Goal: Task Accomplishment & Management: Manage account settings

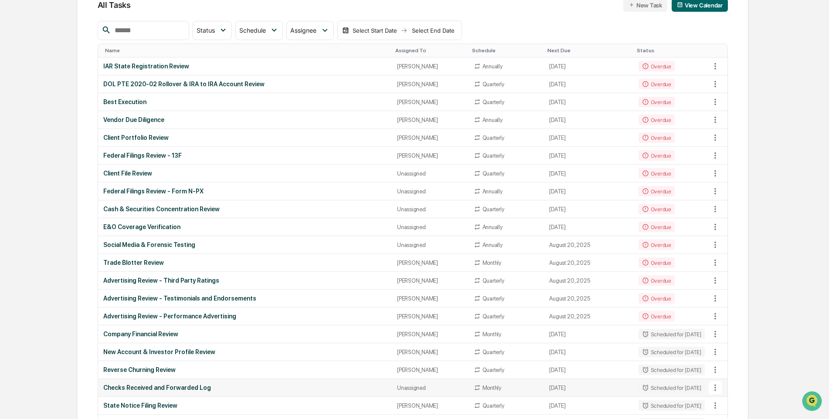
scroll to position [174, 0]
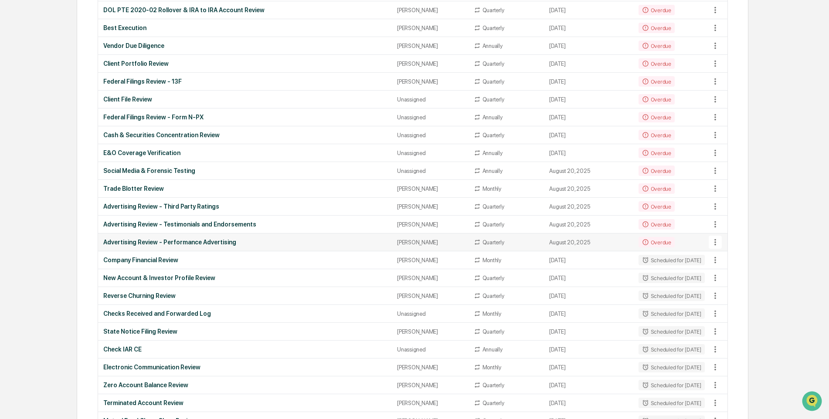
click at [155, 242] on div "Advertising Review - Performance Advertising" at bounding box center [245, 242] width 284 height 7
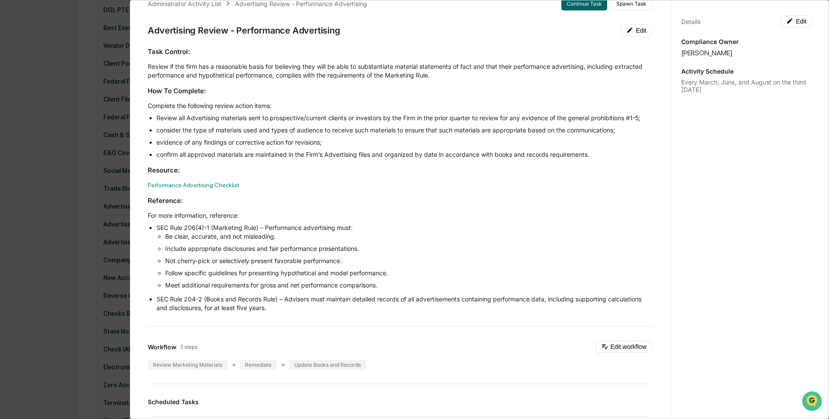
scroll to position [0, 0]
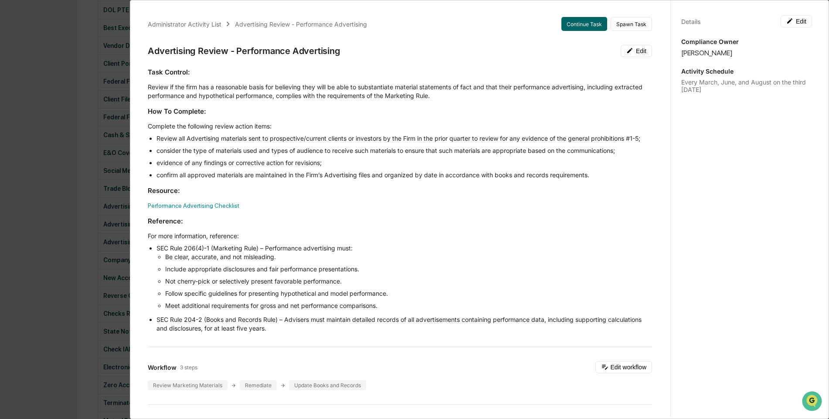
click at [49, 103] on div "Administrator Activity List Advertising Review - Performance Advertising Contin…" at bounding box center [414, 209] width 829 height 419
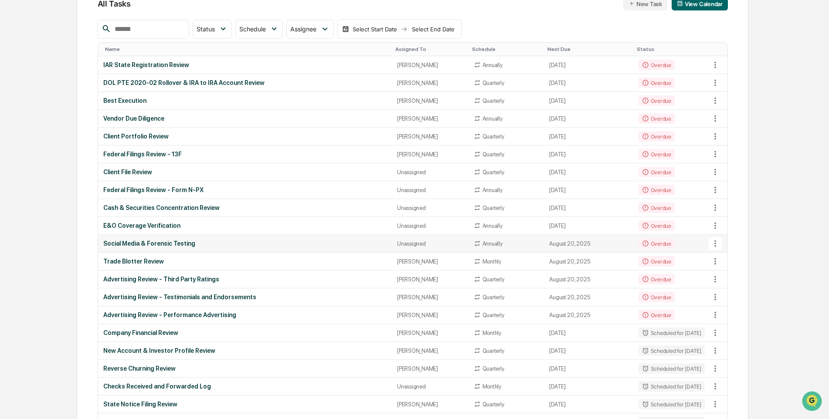
scroll to position [87, 0]
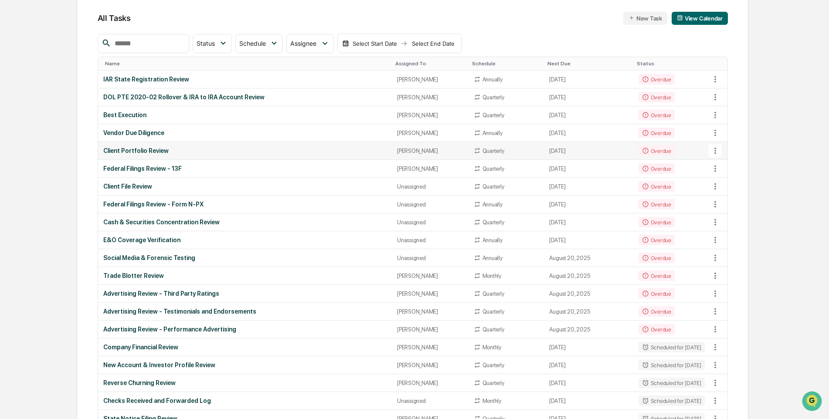
click at [127, 152] on div "Client Portfolio Review" at bounding box center [245, 150] width 284 height 7
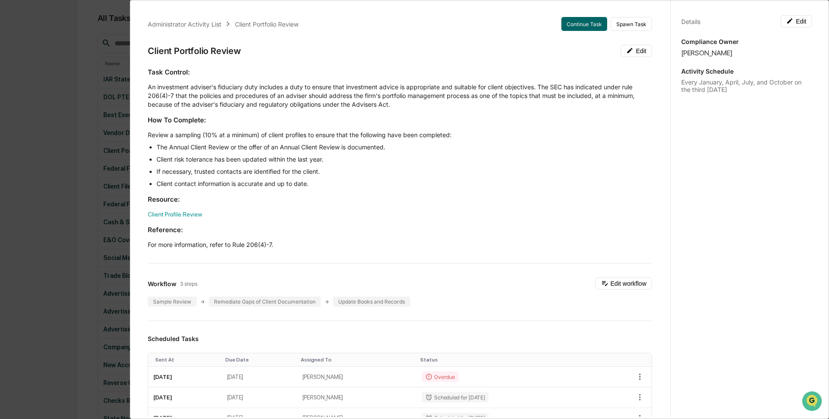
click at [65, 60] on div "Administrator Activity List Client Portfolio Review Continue Task Spawn Task Cl…" at bounding box center [414, 209] width 829 height 419
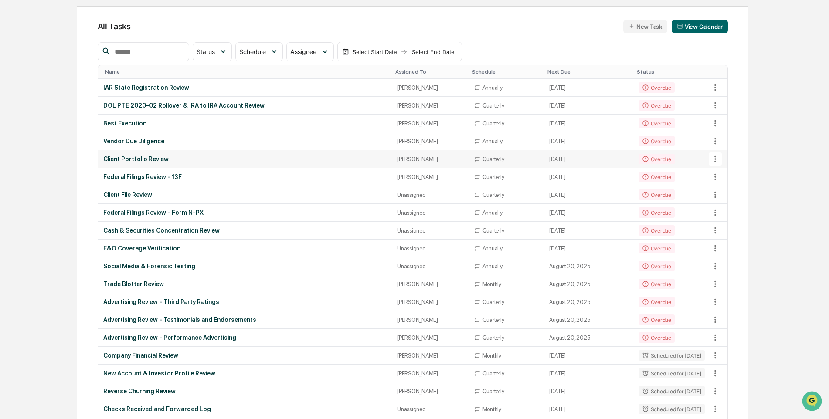
scroll to position [0, 0]
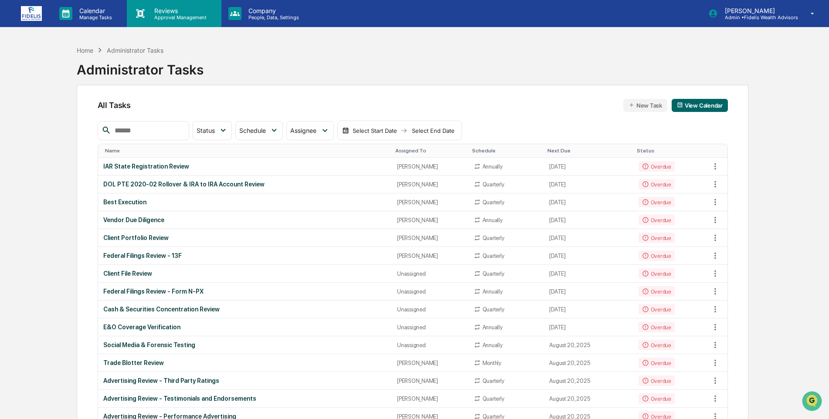
click at [170, 13] on p "Reviews" at bounding box center [179, 10] width 64 height 7
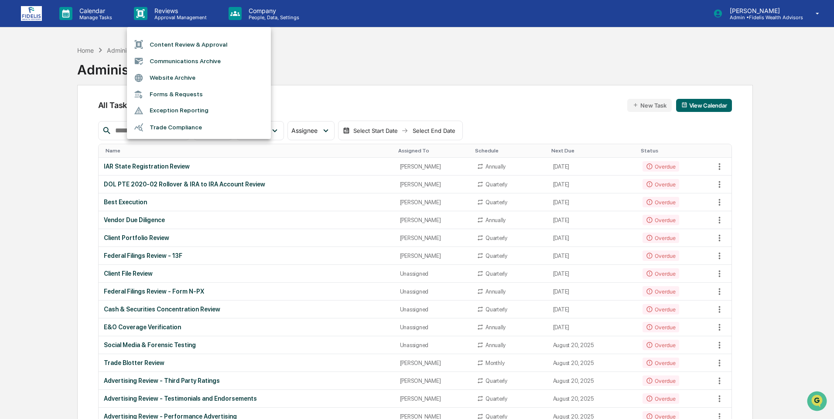
click at [30, 13] on div at bounding box center [417, 209] width 834 height 419
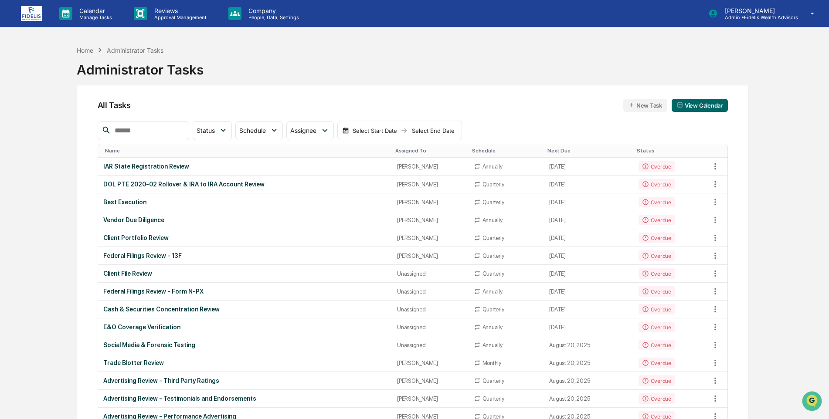
click at [30, 13] on img at bounding box center [31, 13] width 21 height 15
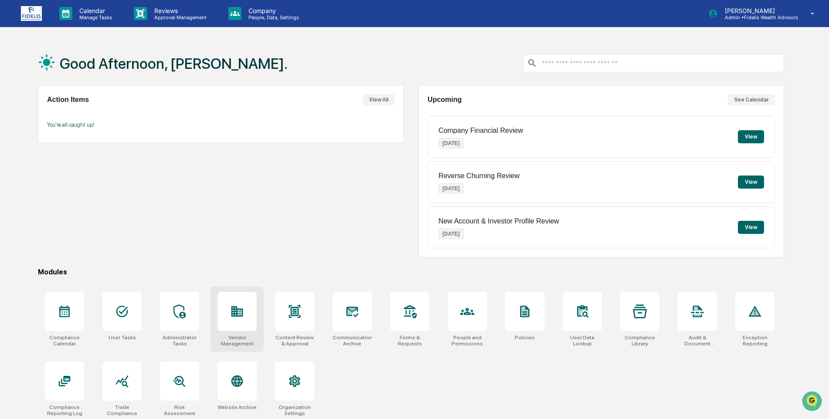
click at [232, 320] on div at bounding box center [237, 311] width 39 height 39
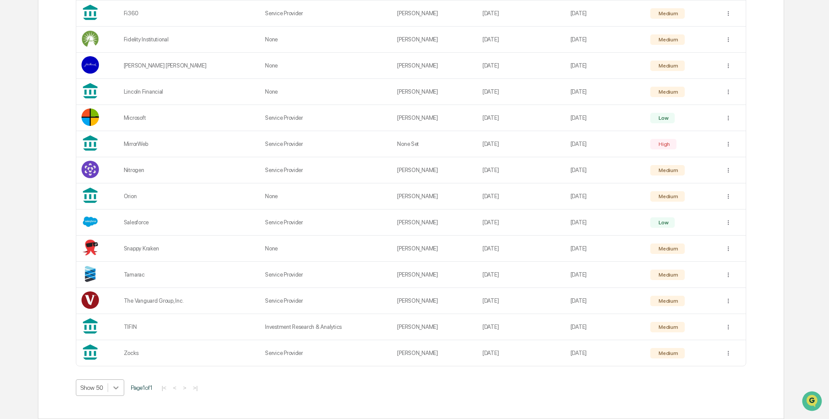
scroll to position [394, 0]
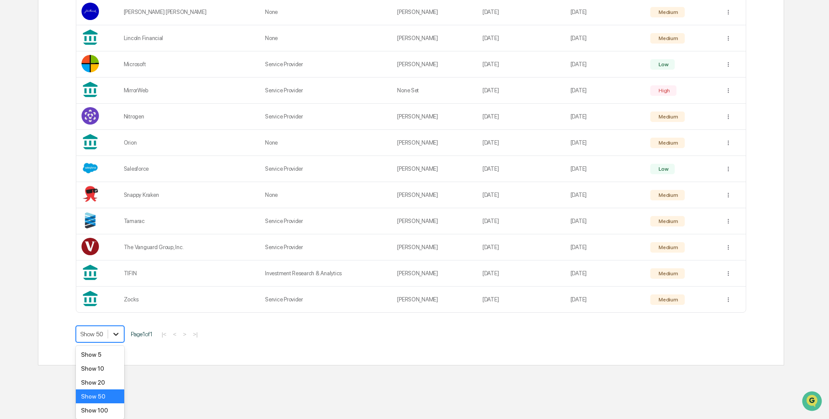
click at [98, 412] on div "Show 100" at bounding box center [100, 411] width 48 height 14
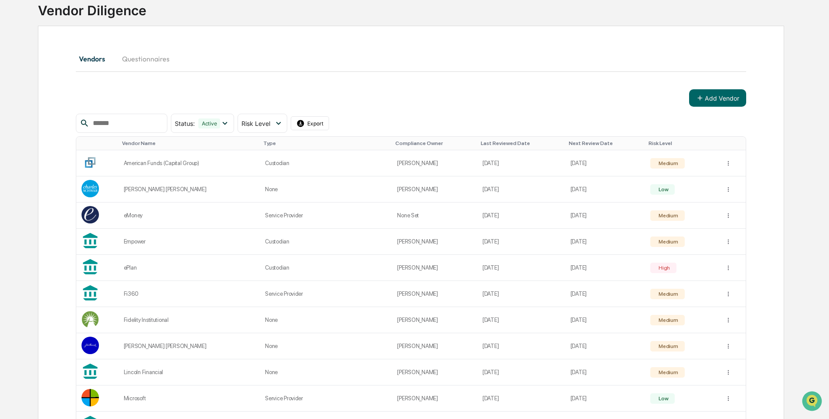
scroll to position [0, 0]
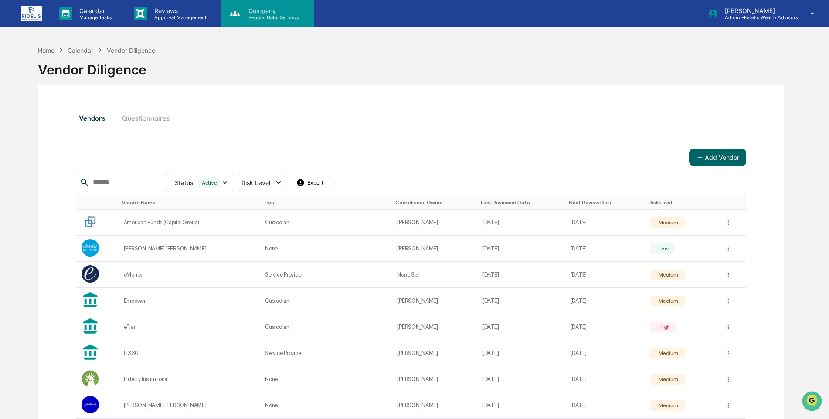
click at [256, 11] on p "Company" at bounding box center [273, 10] width 62 height 7
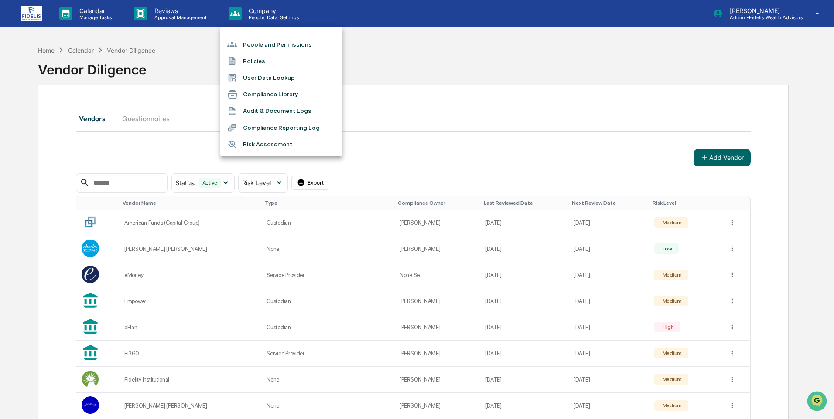
click at [30, 9] on div at bounding box center [417, 209] width 834 height 419
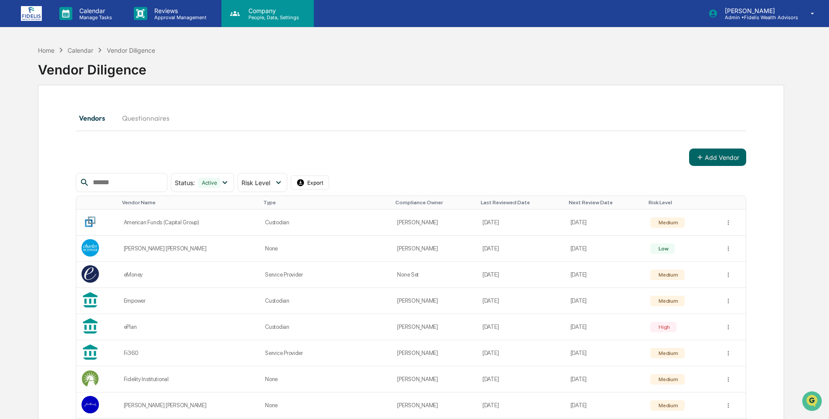
click at [259, 7] on p "Company" at bounding box center [273, 10] width 62 height 7
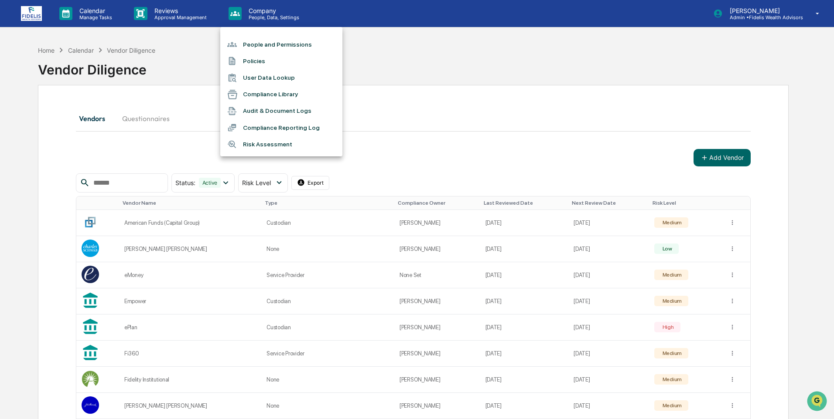
click at [264, 43] on li "People and Permissions" at bounding box center [281, 44] width 122 height 17
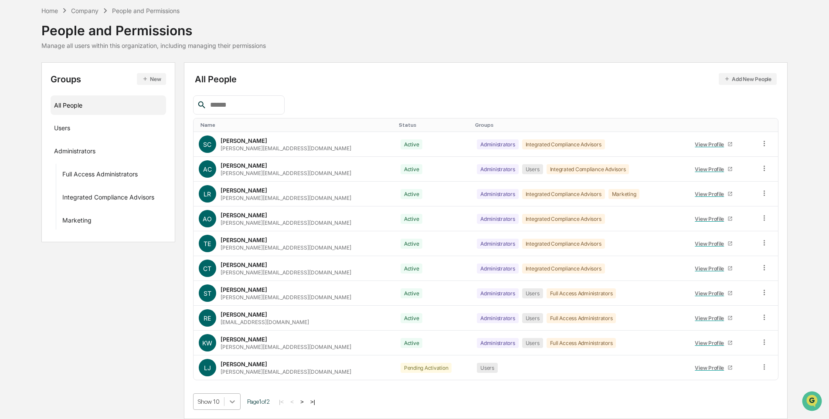
scroll to position [103, 0]
click at [234, 402] on body "Calendar Manage Tasks Reviews Approval Management Company People, Data, Setting…" at bounding box center [414, 191] width 829 height 455
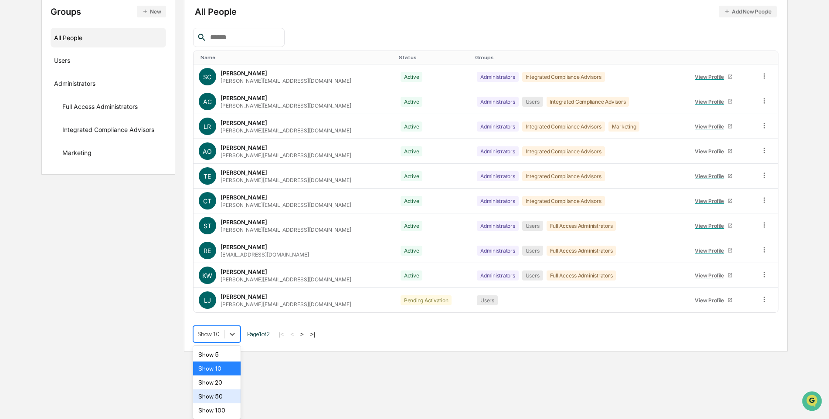
click at [213, 398] on div "Show 50" at bounding box center [217, 397] width 48 height 14
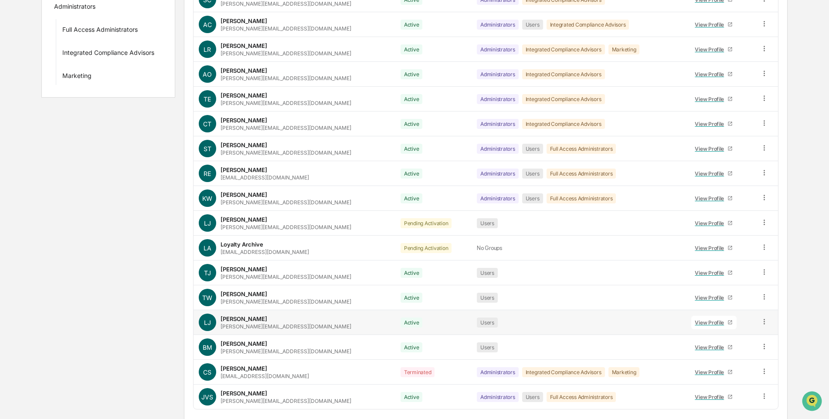
scroll to position [191, 0]
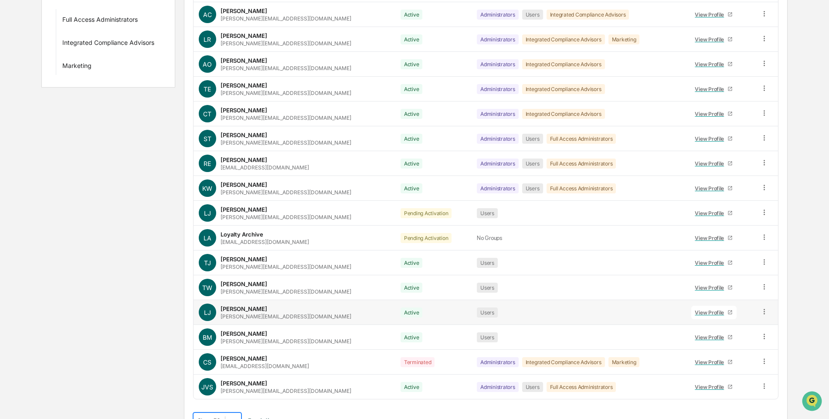
click at [705, 311] on div "View Profile" at bounding box center [711, 313] width 33 height 7
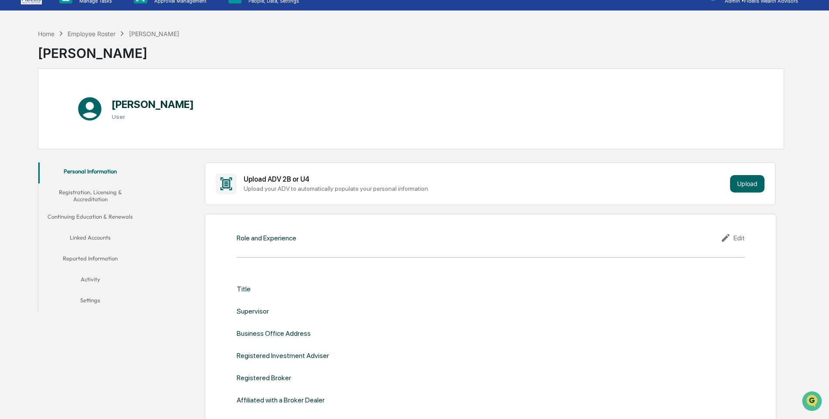
scroll to position [16, 0]
click at [95, 234] on button "Linked Accounts" at bounding box center [90, 239] width 104 height 21
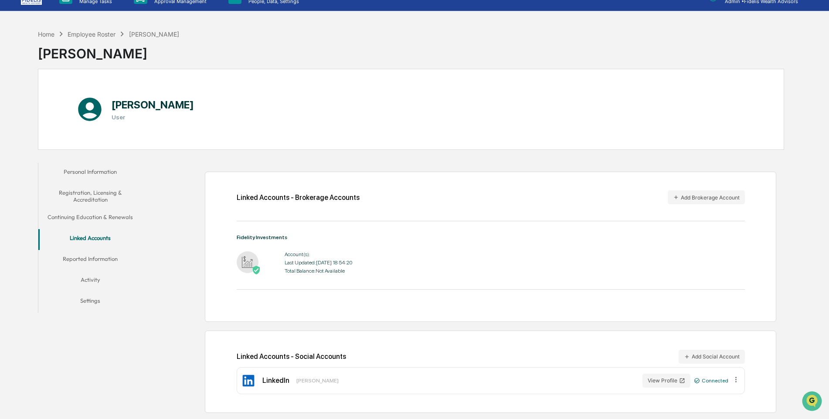
scroll to position [41, 0]
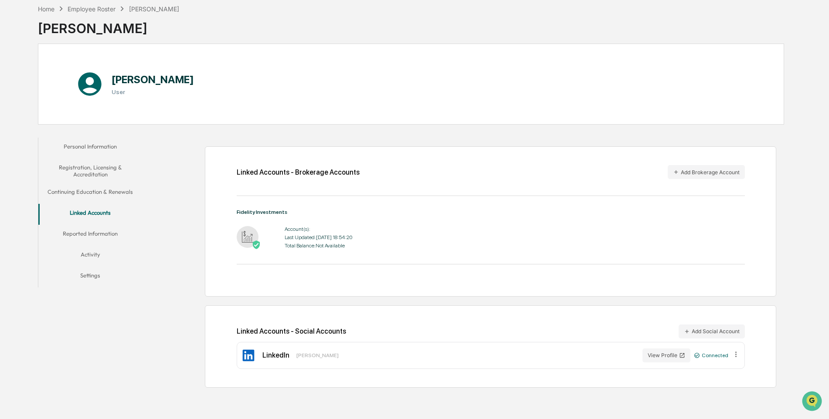
click at [306, 235] on div "Last Updated: 2025-08-29 18:54:20" at bounding box center [319, 238] width 68 height 6
click at [245, 233] on img at bounding box center [248, 237] width 22 height 22
click at [304, 241] on div "Last Updated: 2025-08-29 18:54:20" at bounding box center [319, 238] width 68 height 6
click at [265, 215] on div "Fidelity Investments" at bounding box center [491, 212] width 508 height 6
click at [310, 245] on div "Total Balance: Not Available" at bounding box center [319, 246] width 68 height 6
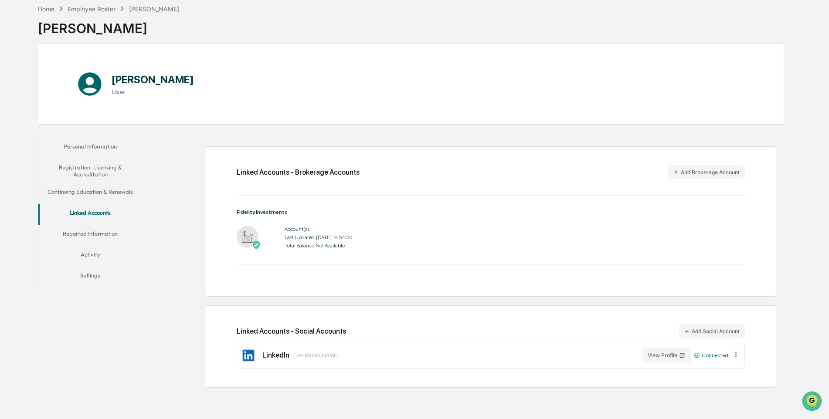
click at [352, 247] on div "Total Balance: Not Available" at bounding box center [319, 246] width 68 height 6
click at [682, 172] on button "Add Brokerage Account" at bounding box center [706, 172] width 77 height 14
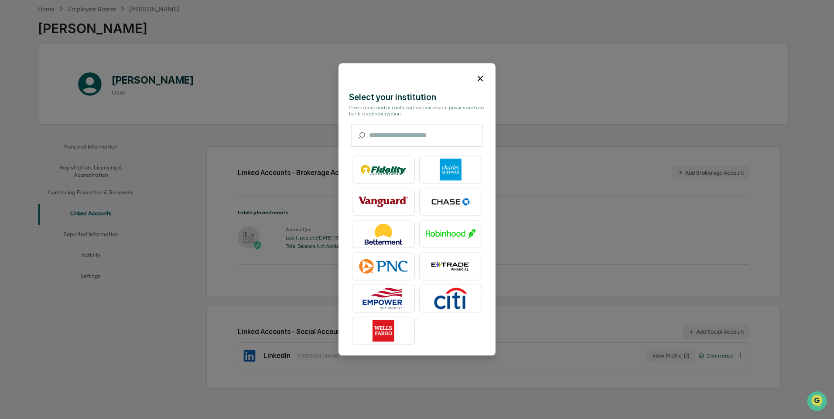
click at [480, 76] on icon at bounding box center [480, 79] width 10 height 10
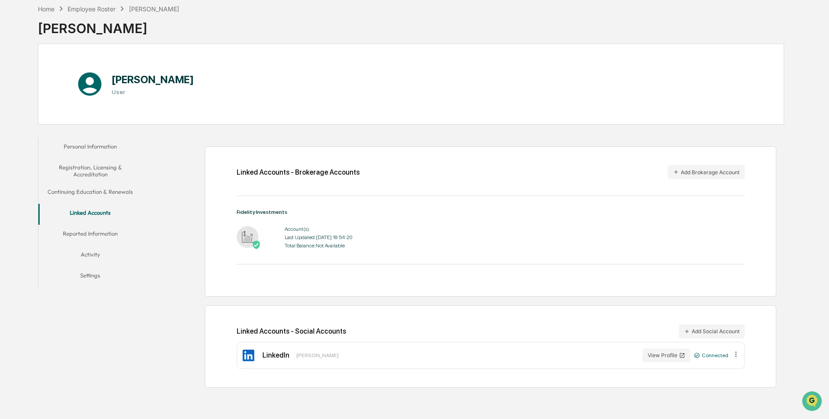
click at [89, 249] on button "Activity" at bounding box center [90, 256] width 104 height 21
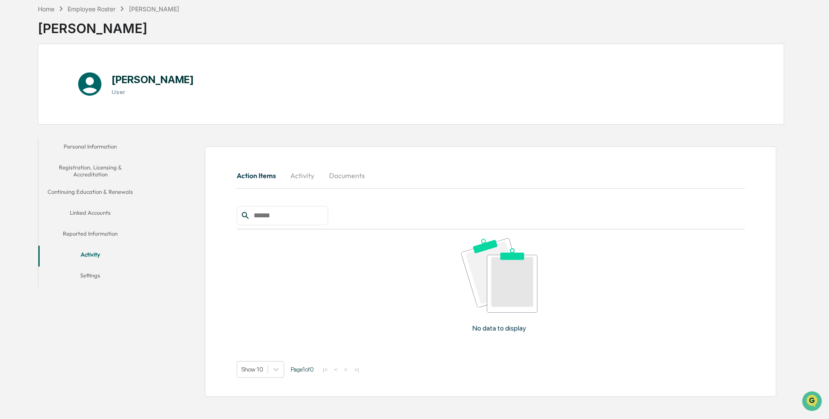
click at [95, 275] on button "Settings" at bounding box center [90, 277] width 104 height 21
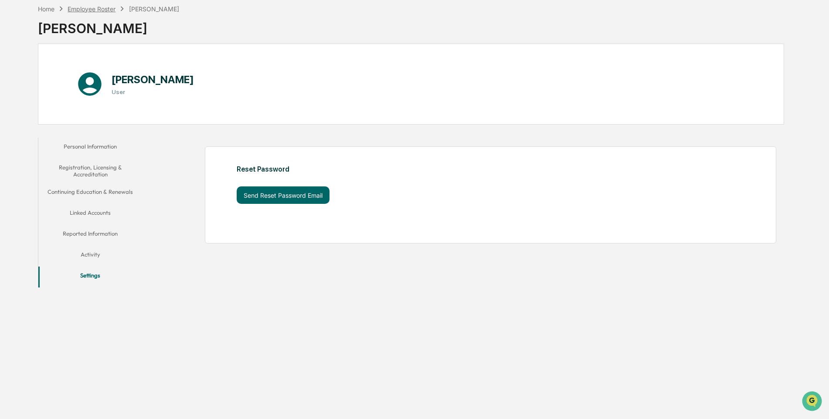
click at [82, 6] on div "Employee Roster" at bounding box center [92, 8] width 48 height 7
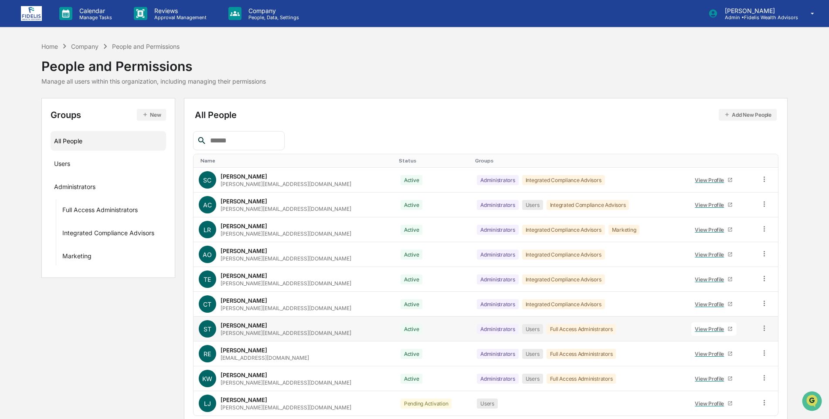
click at [702, 327] on div "View Profile" at bounding box center [711, 329] width 33 height 7
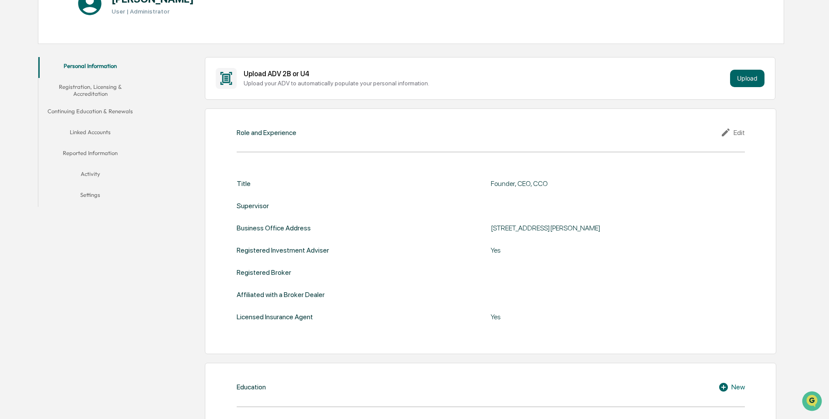
scroll to position [78, 0]
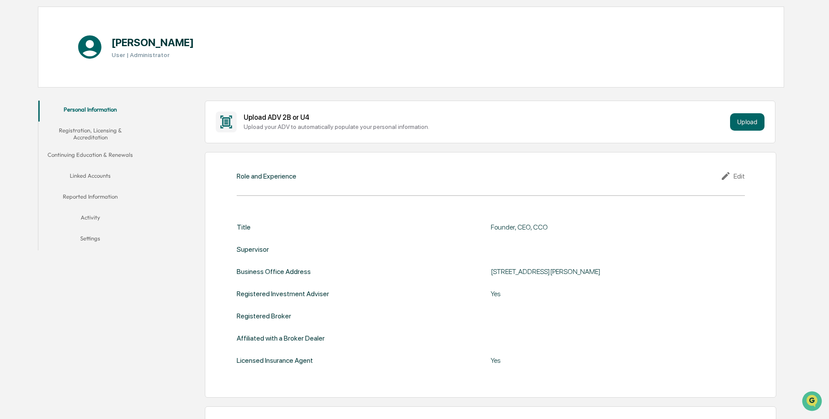
click at [92, 174] on button "Linked Accounts" at bounding box center [90, 177] width 104 height 21
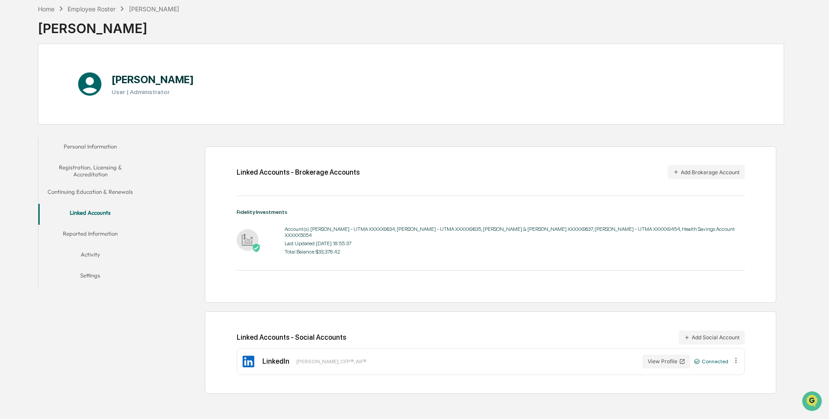
click at [81, 170] on button "Registration, Licensing & Accreditation" at bounding box center [90, 171] width 104 height 25
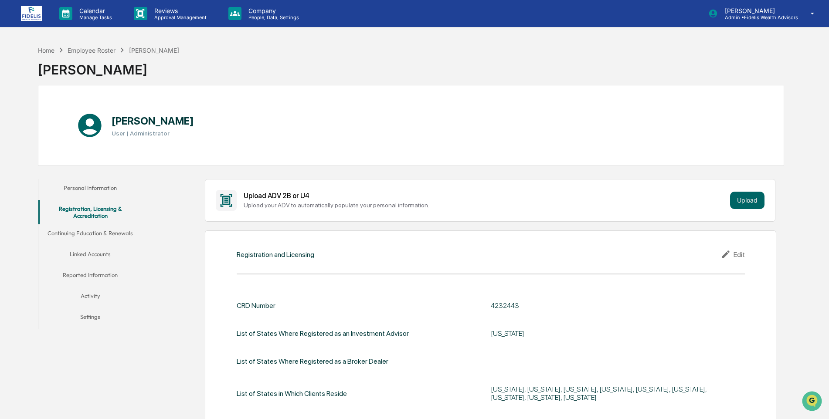
click at [87, 299] on button "Activity" at bounding box center [90, 297] width 104 height 21
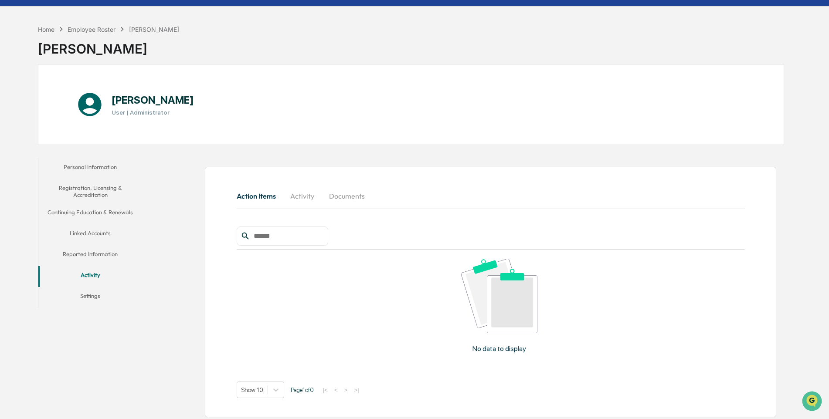
scroll to position [41, 0]
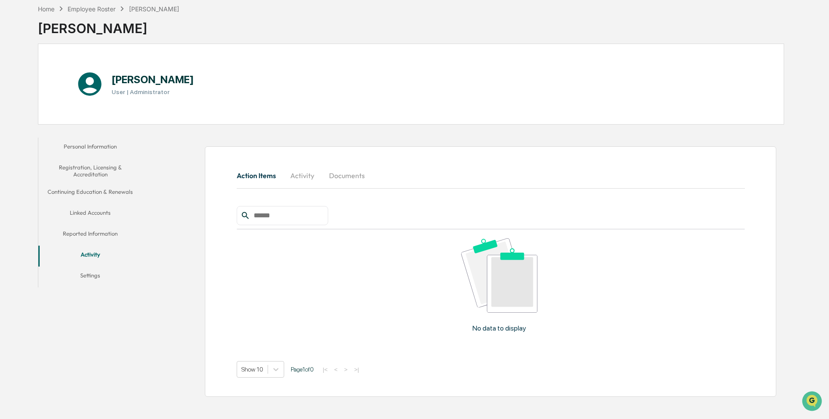
click at [89, 280] on button "Settings" at bounding box center [90, 277] width 104 height 21
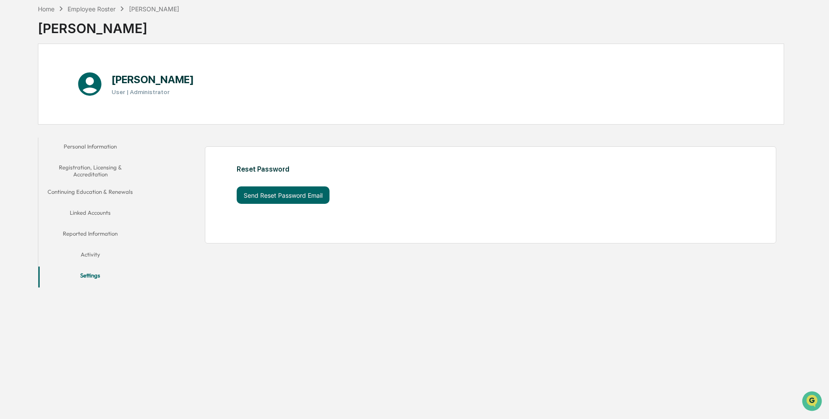
click at [90, 235] on button "Reported Information" at bounding box center [90, 235] width 104 height 21
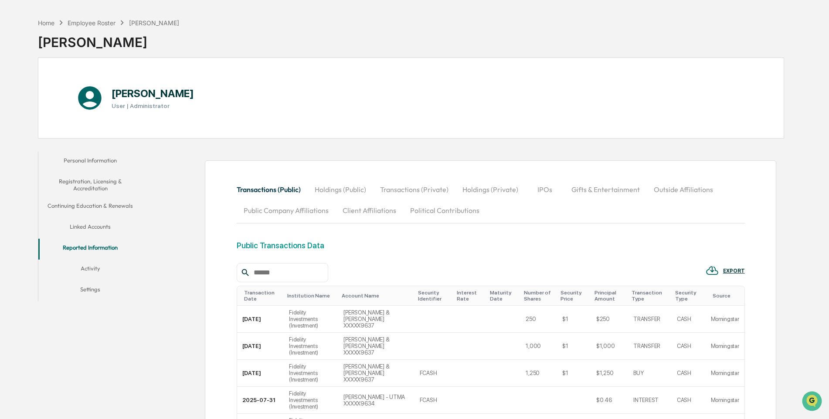
scroll to position [5, 0]
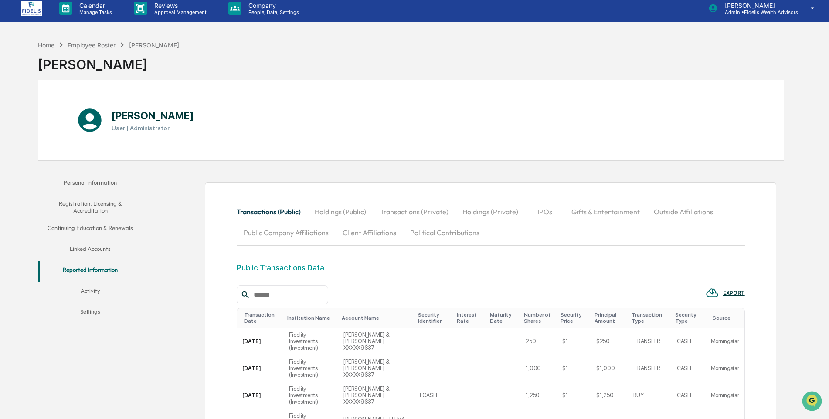
click at [371, 234] on button "Client Affiliations" at bounding box center [370, 232] width 68 height 21
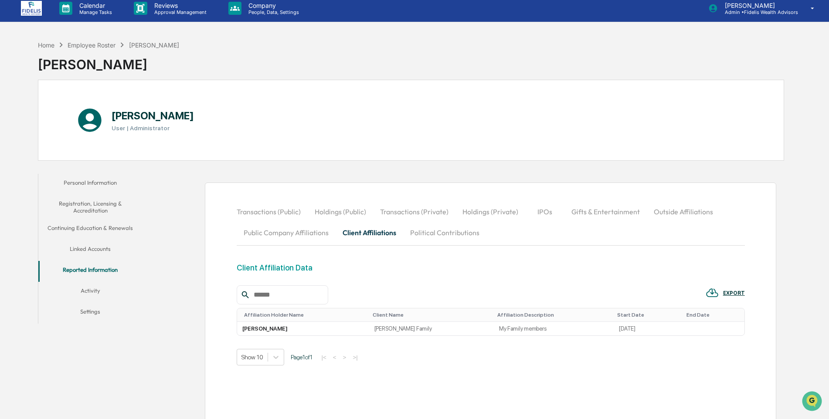
scroll to position [41, 0]
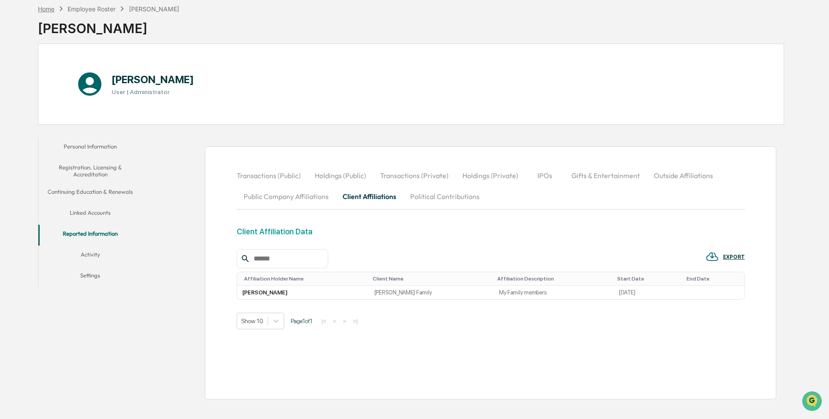
click at [45, 7] on div "Home" at bounding box center [46, 8] width 17 height 7
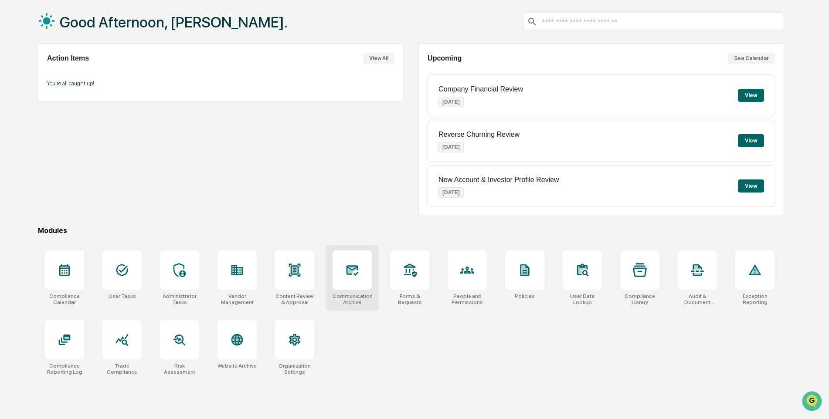
click at [355, 272] on icon at bounding box center [352, 270] width 14 height 14
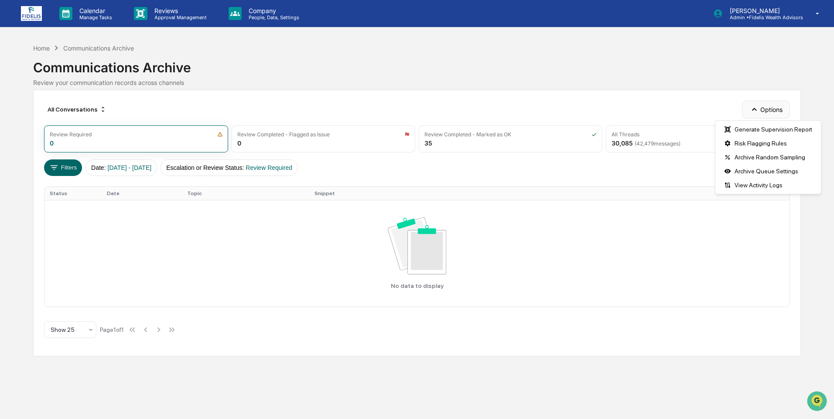
click at [756, 107] on icon "button" at bounding box center [754, 110] width 10 height 10
click at [69, 166] on button "Filters" at bounding box center [63, 168] width 38 height 17
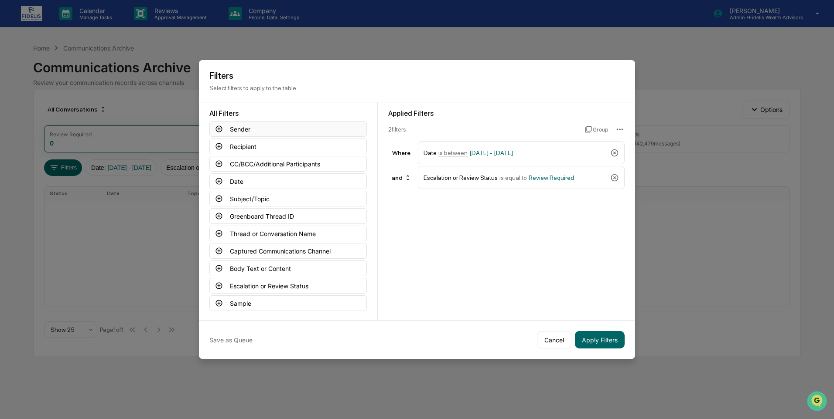
click at [218, 126] on icon at bounding box center [219, 129] width 7 height 7
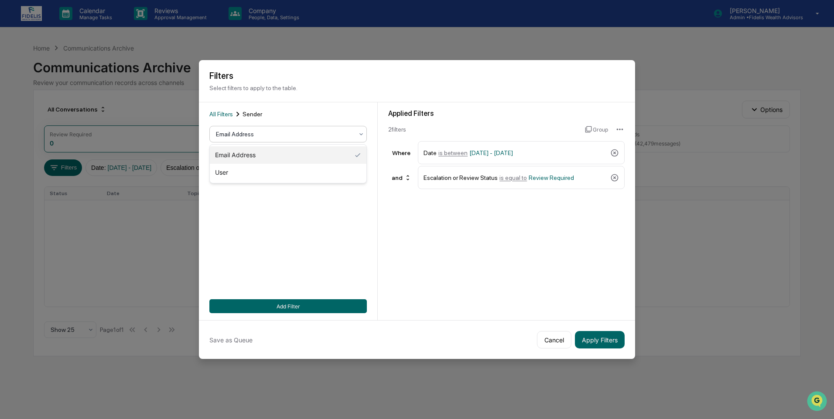
click at [261, 138] on div at bounding box center [284, 134] width 137 height 9
click at [248, 174] on input at bounding box center [287, 174] width 157 height 16
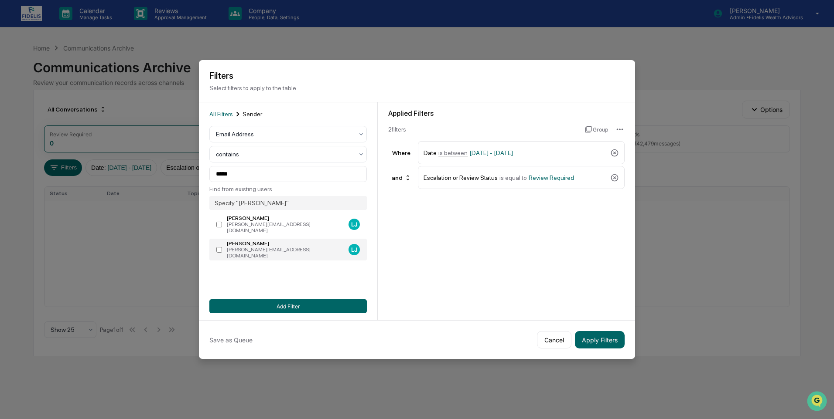
type input "**********"
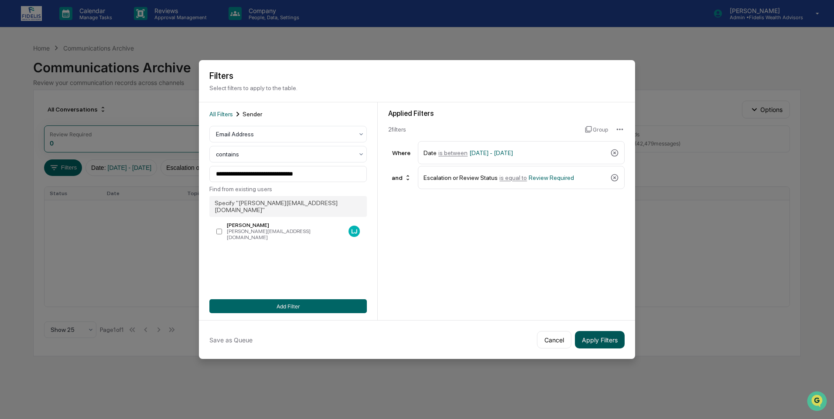
click at [599, 340] on button "Apply Filters" at bounding box center [600, 339] width 50 height 17
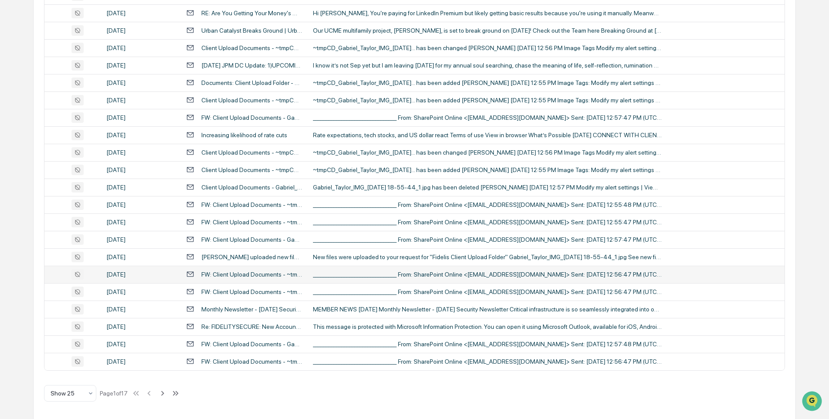
scroll to position [266, 0]
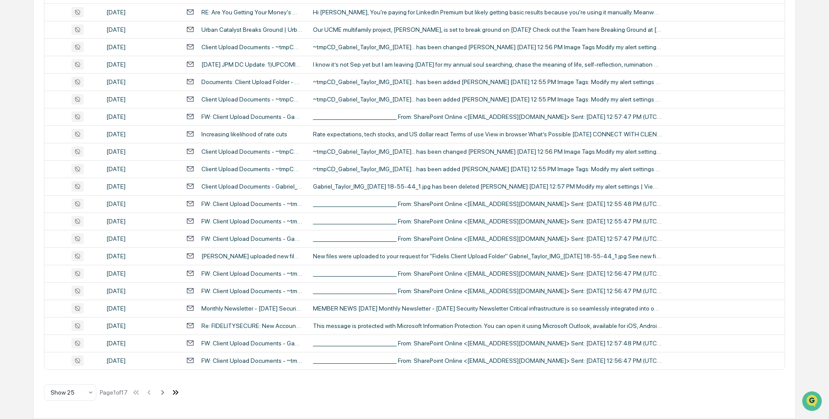
click at [179, 394] on icon at bounding box center [177, 392] width 3 height 5
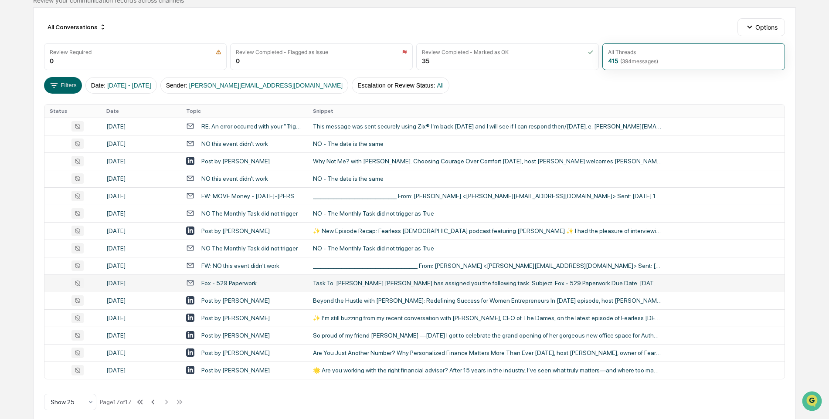
scroll to position [92, 0]
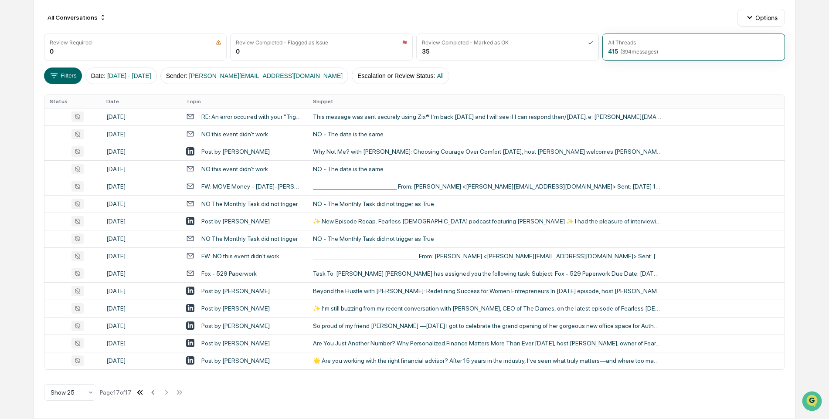
click at [143, 394] on icon at bounding box center [141, 392] width 3 height 5
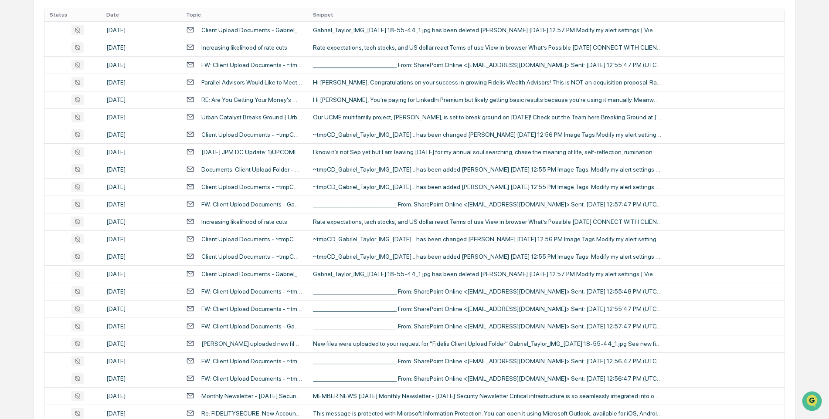
scroll to position [266, 0]
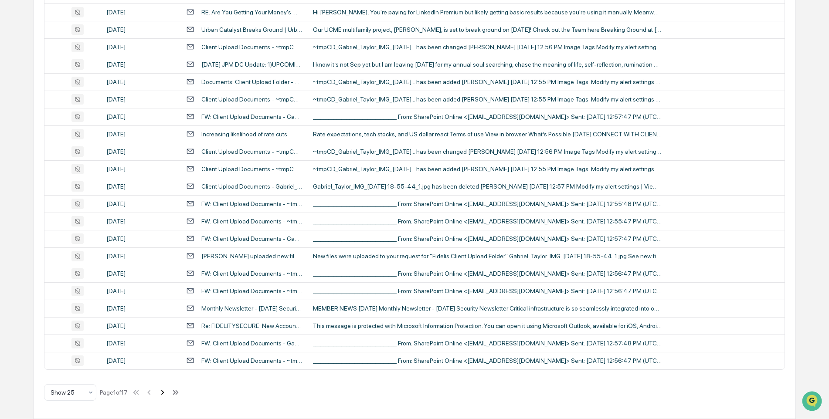
click at [164, 393] on icon at bounding box center [163, 393] width 10 height 10
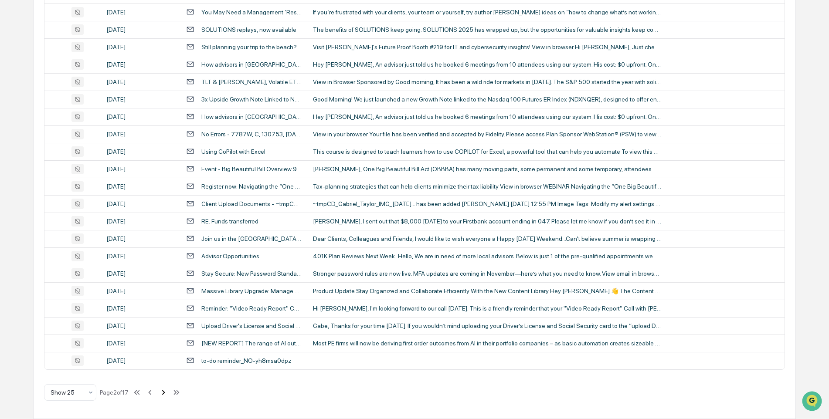
click at [165, 395] on icon at bounding box center [163, 392] width 3 height 5
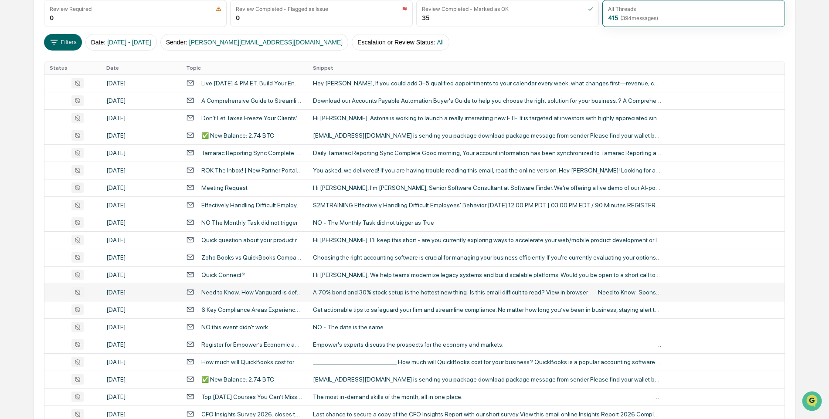
scroll to position [92, 0]
